Goal: Transaction & Acquisition: Purchase product/service

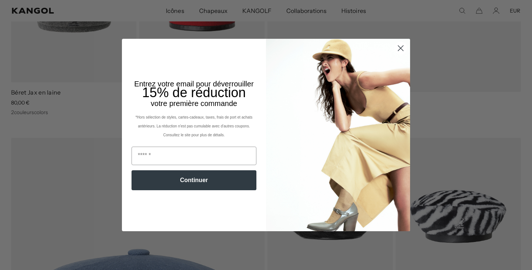
click at [401, 47] on circle "Fermer la boîte de dialogue" at bounding box center [401, 48] width 12 height 12
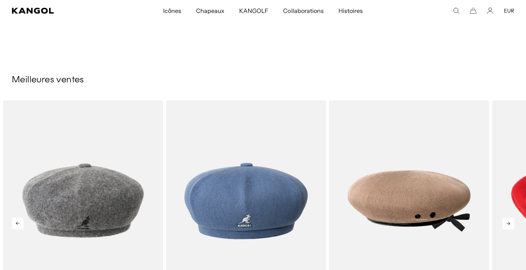
scroll to position [0, 152]
click at [511, 224] on icon at bounding box center [509, 224] width 12 height 12
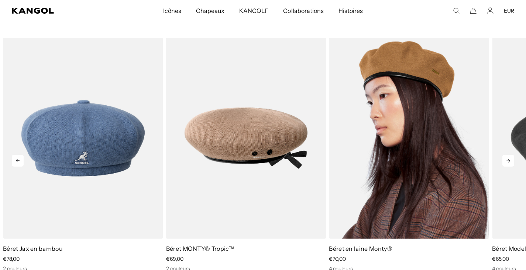
scroll to position [933, 0]
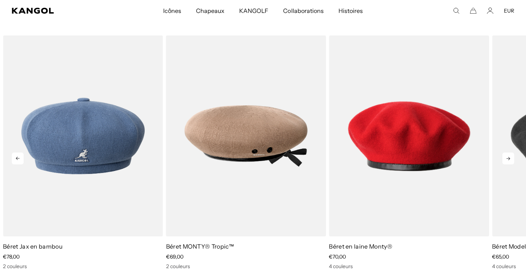
click at [510, 158] on icon at bounding box center [509, 158] width 4 height 3
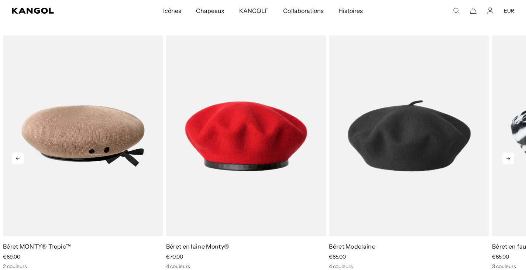
click at [510, 158] on icon at bounding box center [509, 158] width 4 height 3
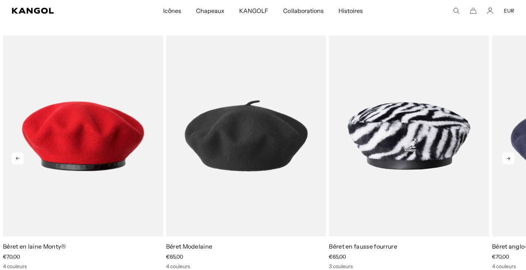
scroll to position [0, 0]
click at [510, 158] on icon at bounding box center [509, 158] width 4 height 3
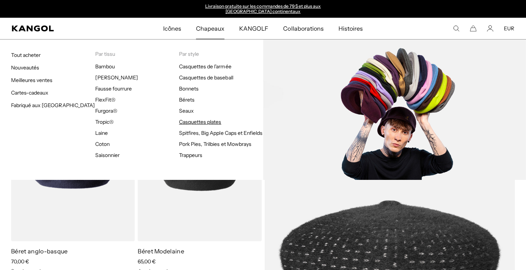
click at [193, 122] on font "Casquettes plates" at bounding box center [200, 122] width 42 height 7
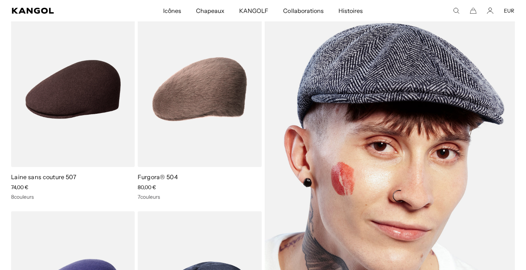
scroll to position [0, 152]
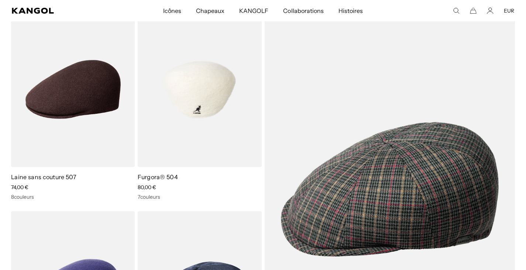
click at [202, 106] on img at bounding box center [200, 90] width 124 height 156
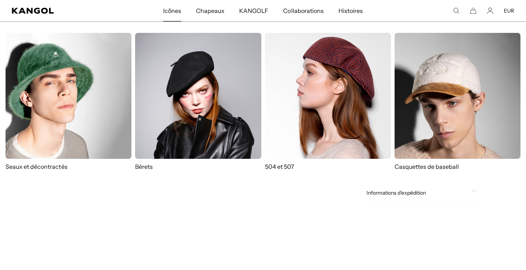
scroll to position [0, 152]
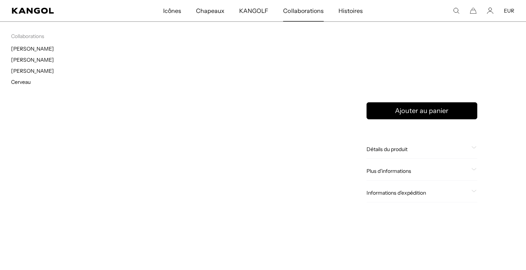
scroll to position [0, 0]
